Goal: Information Seeking & Learning: Check status

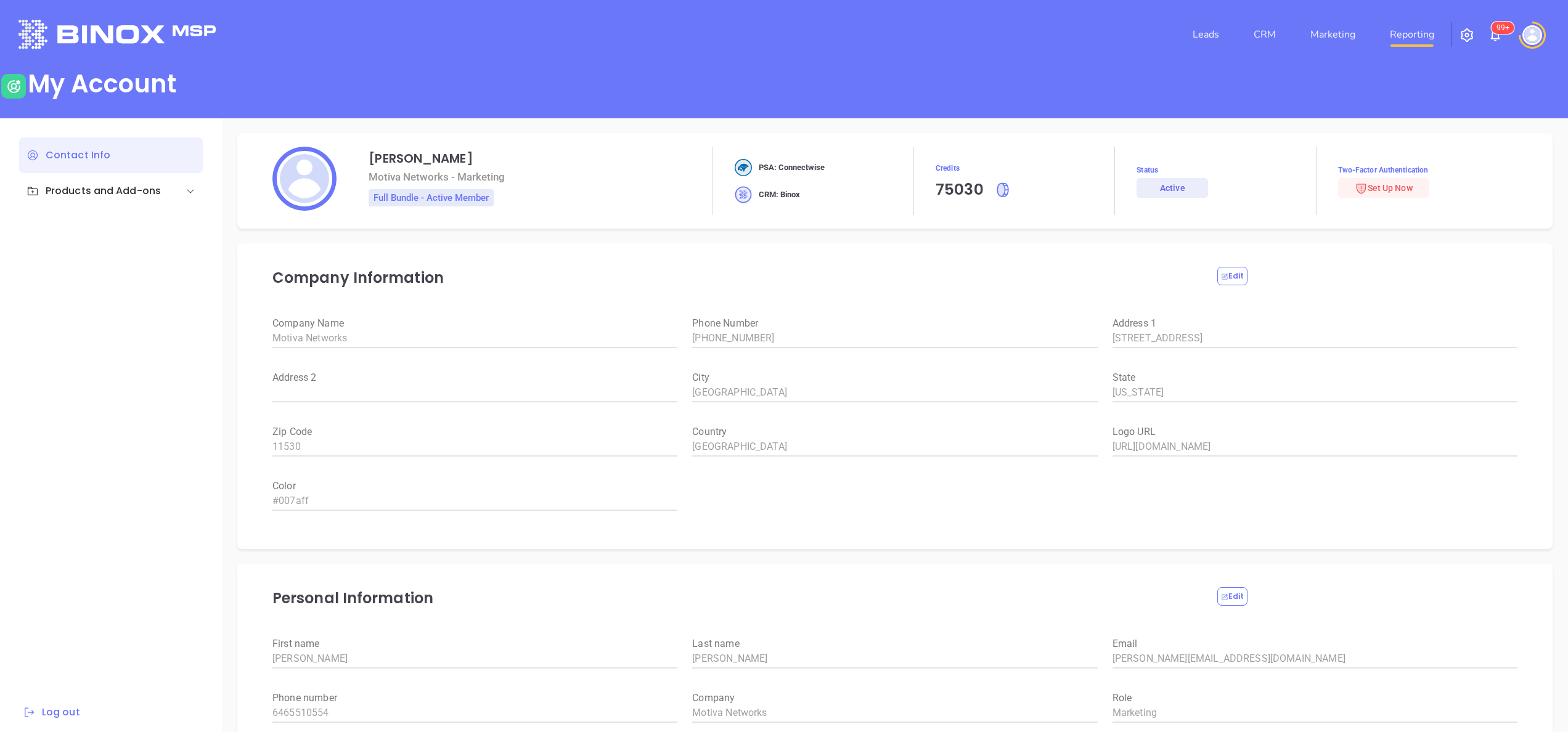
click at [1411, 33] on link "Reporting" at bounding box center [1412, 34] width 54 height 25
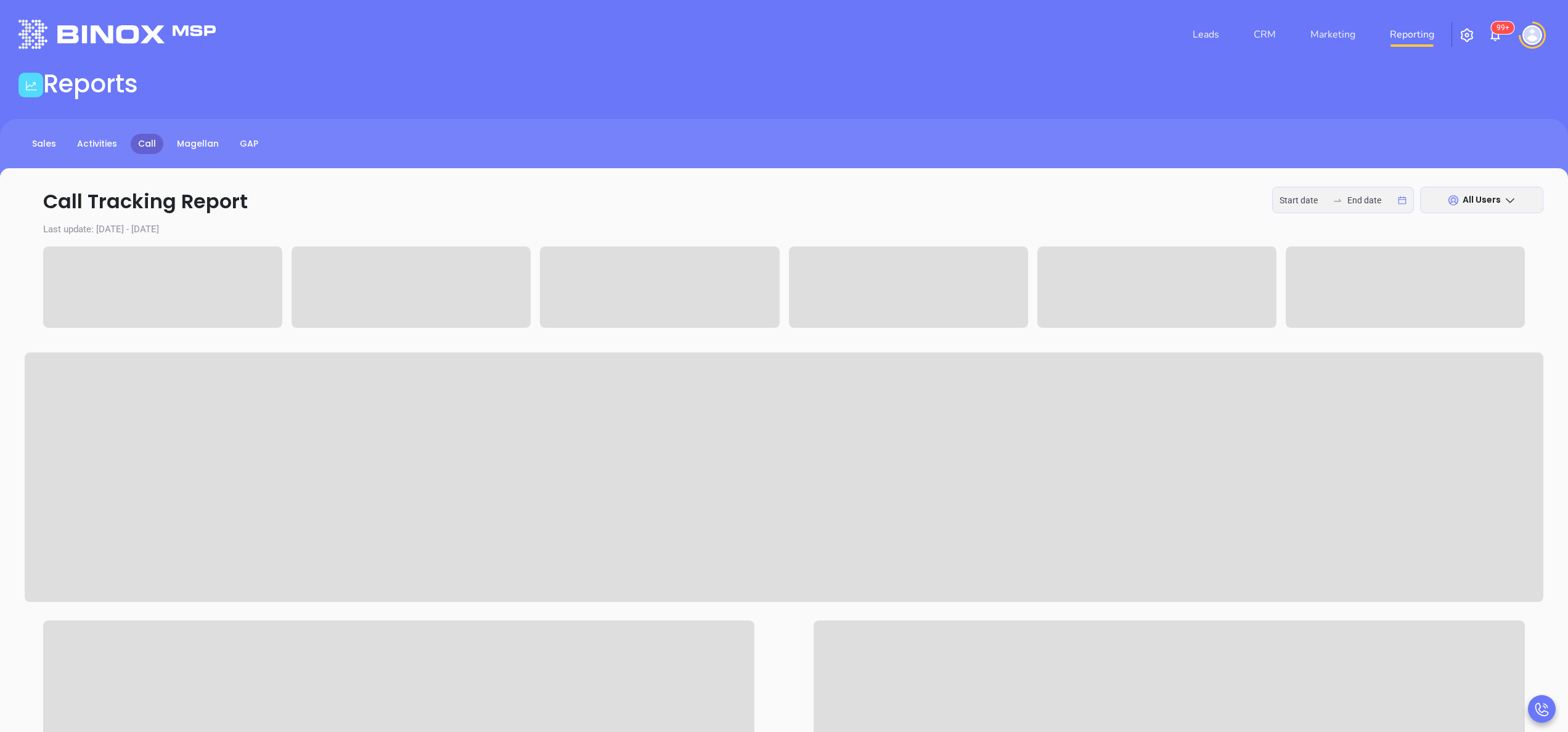
type input "[DATE]"
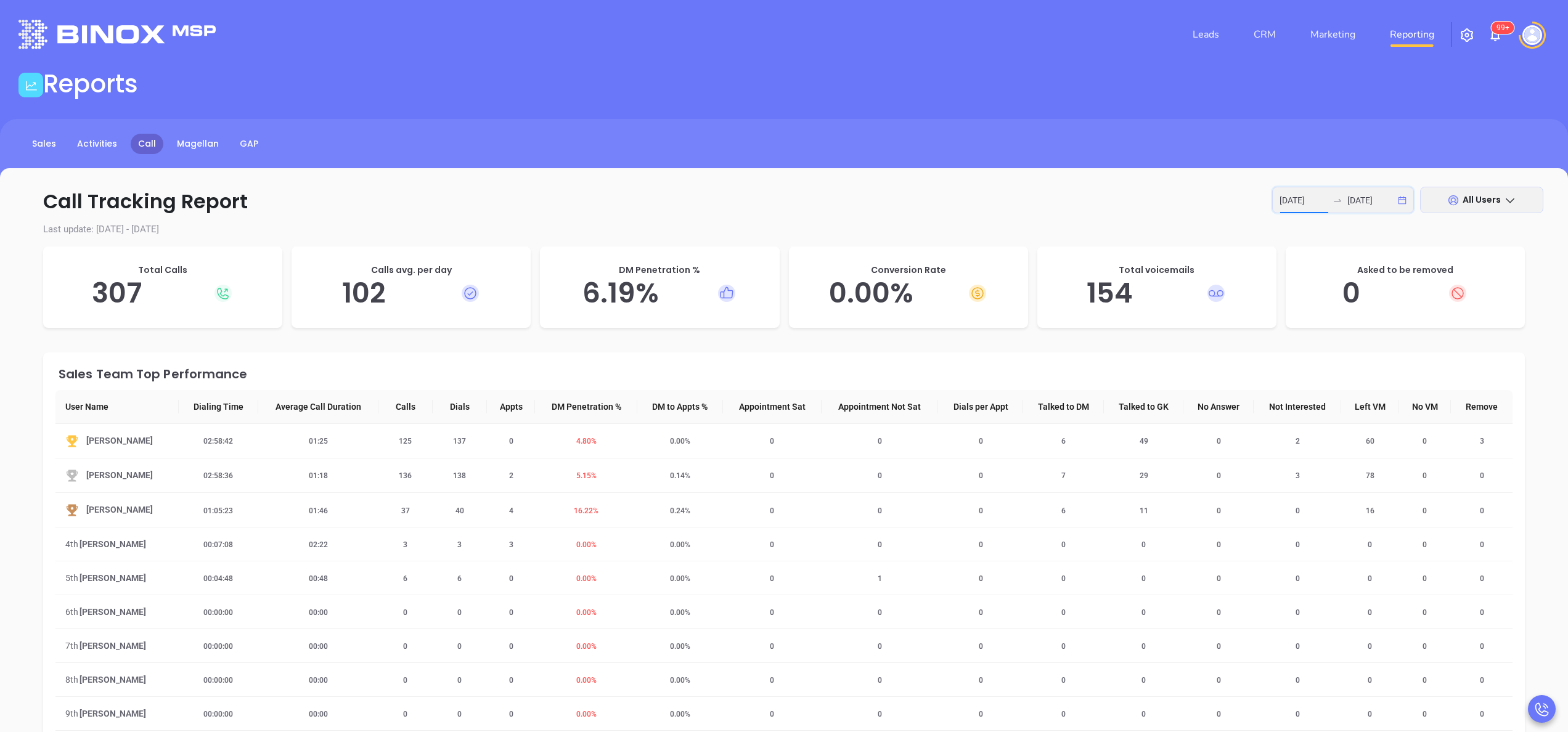
click at [1304, 195] on input "[DATE]" at bounding box center [1303, 200] width 48 height 14
type input "[DATE]"
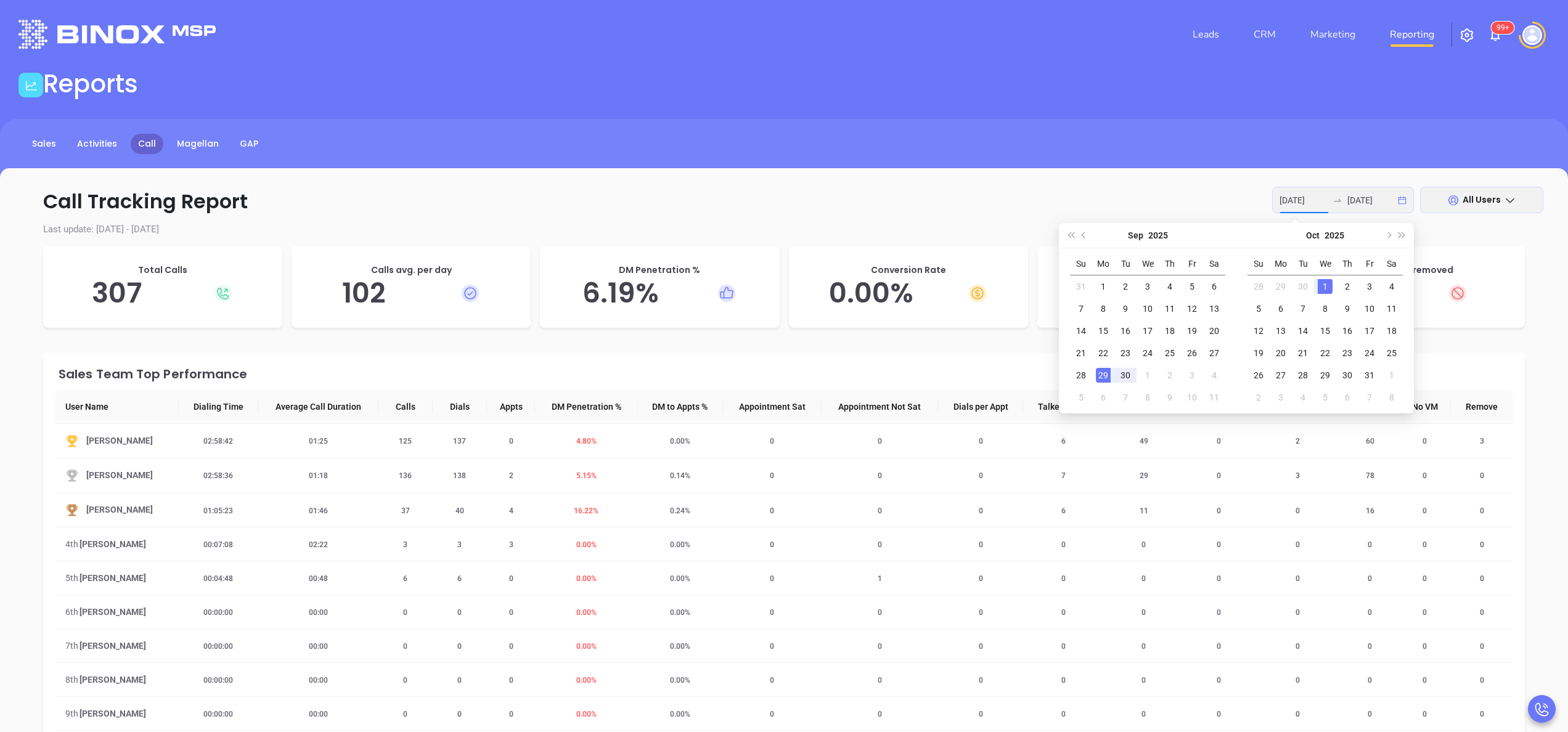
click at [1101, 375] on div "29" at bounding box center [1104, 375] width 15 height 15
type input "[DATE]"
click at [1125, 375] on div "30" at bounding box center [1125, 375] width 15 height 15
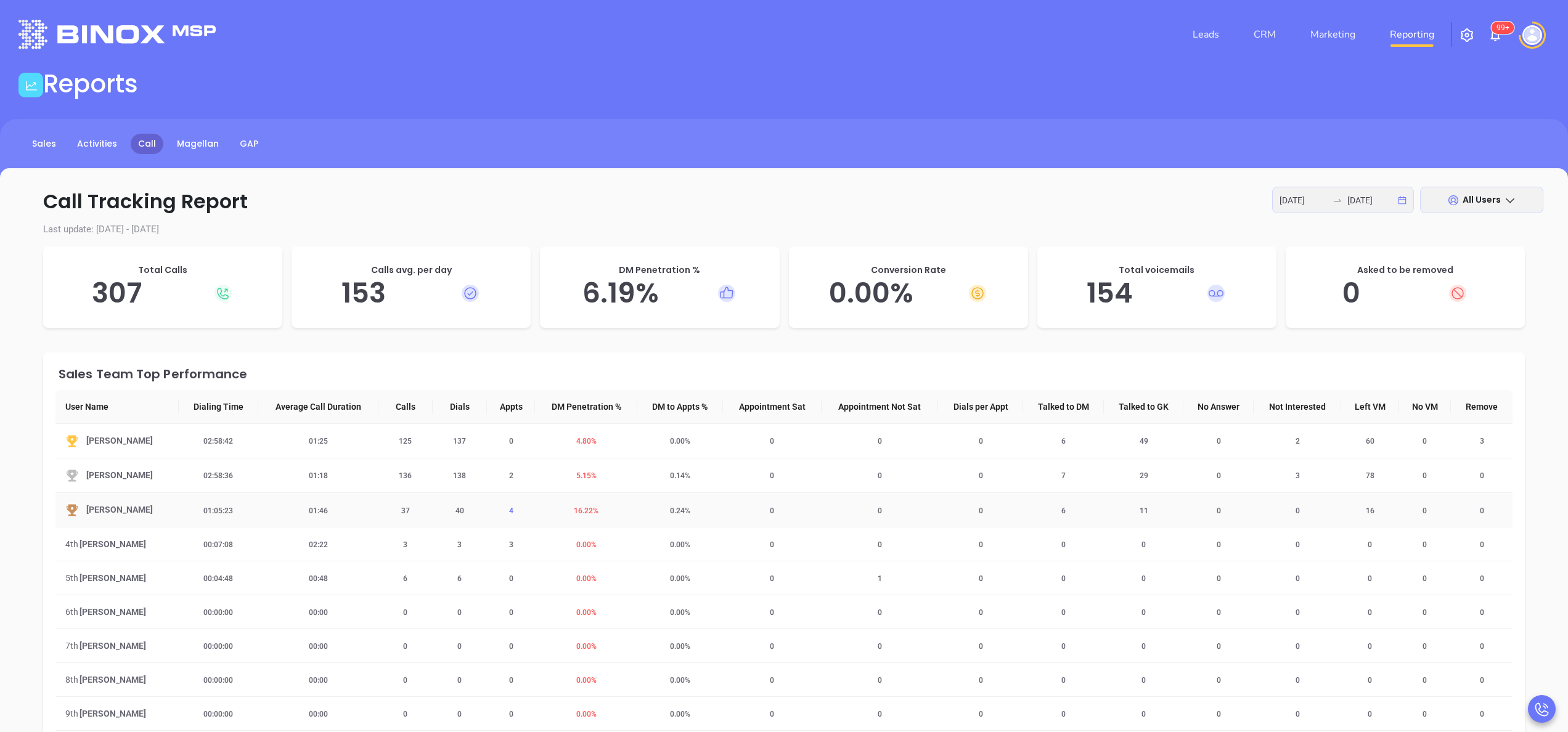
click at [503, 508] on span "4" at bounding box center [511, 511] width 19 height 9
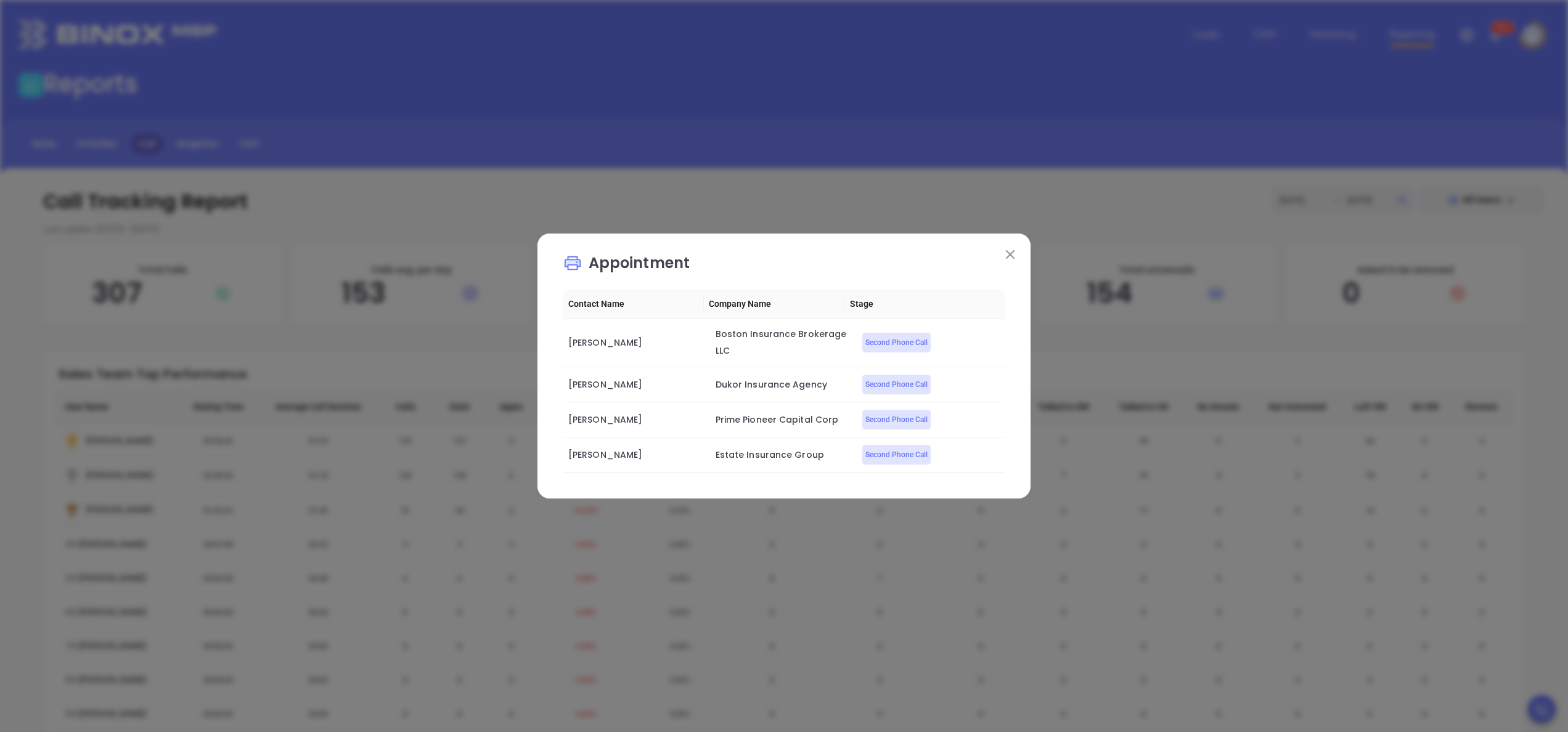
click at [1008, 247] on button at bounding box center [1010, 254] width 16 height 16
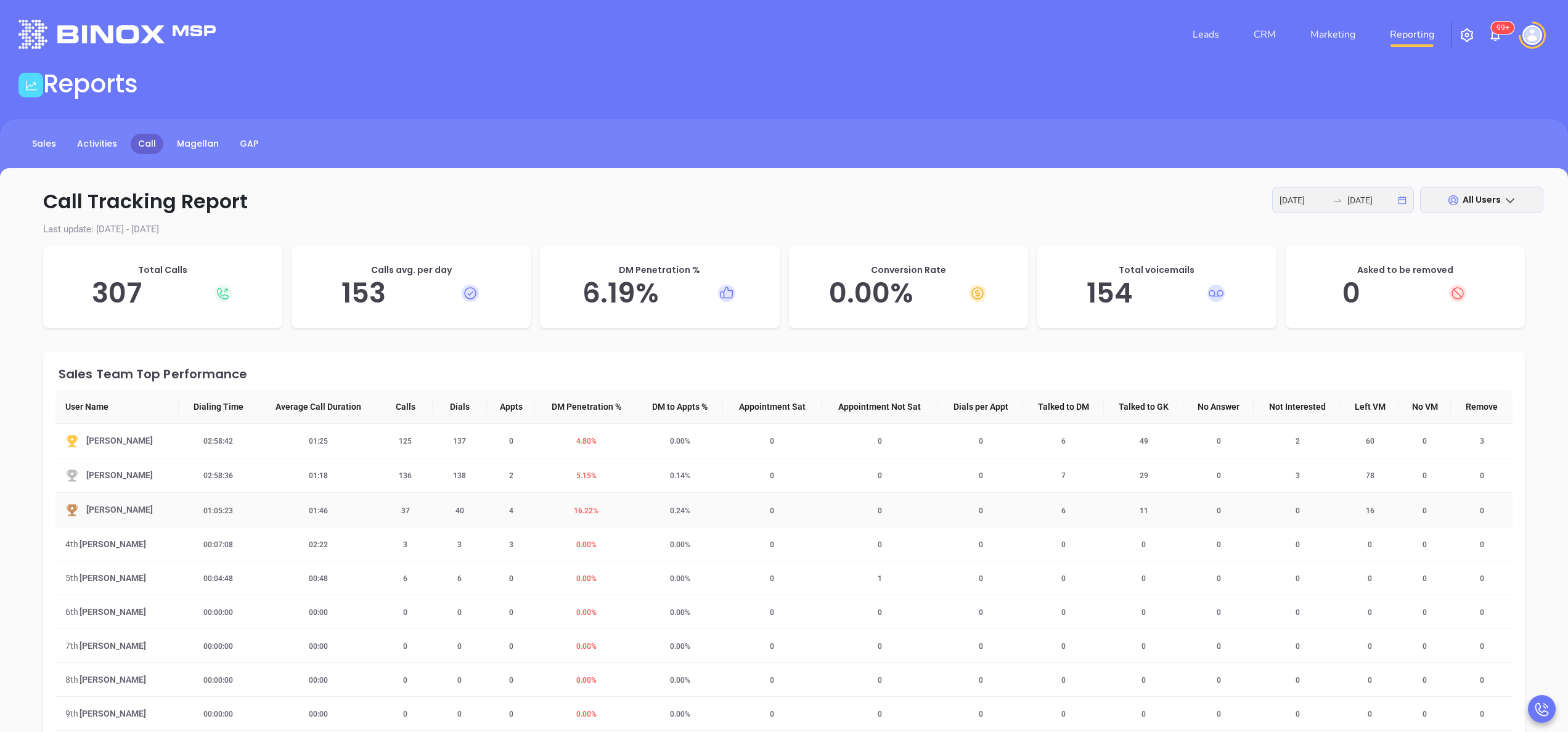
click at [578, 512] on span "16.22 %" at bounding box center [586, 511] width 40 height 9
